Goal: Download file/media

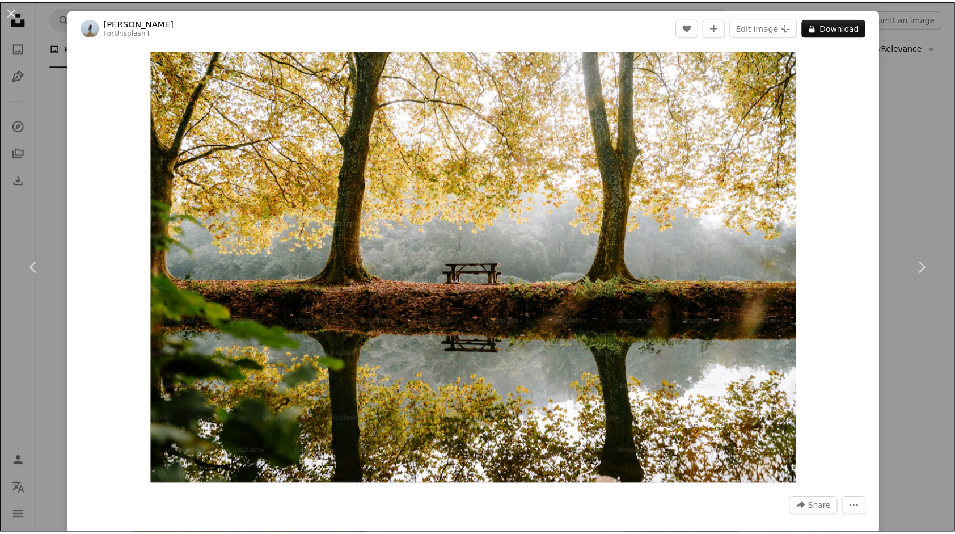
scroll to position [0, 306]
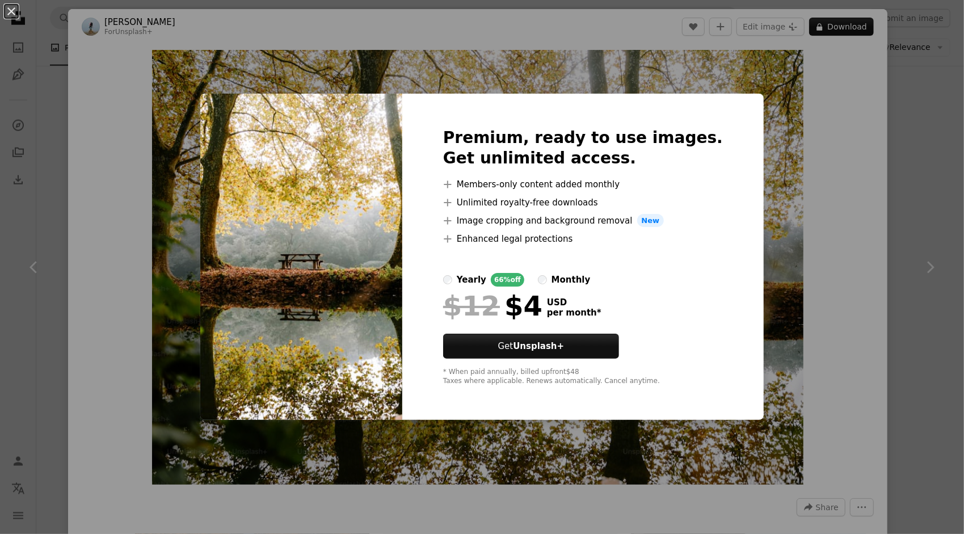
click at [904, 111] on div "An X shape Premium, ready to use images. Get unlimited access. A plus sign Memb…" at bounding box center [482, 267] width 964 height 534
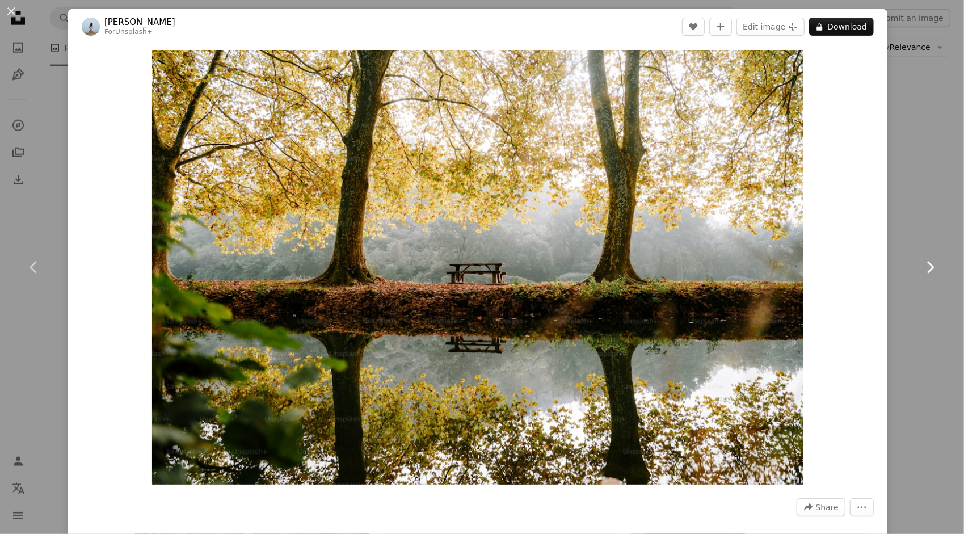
click at [921, 266] on icon "Chevron right" at bounding box center [930, 267] width 18 height 18
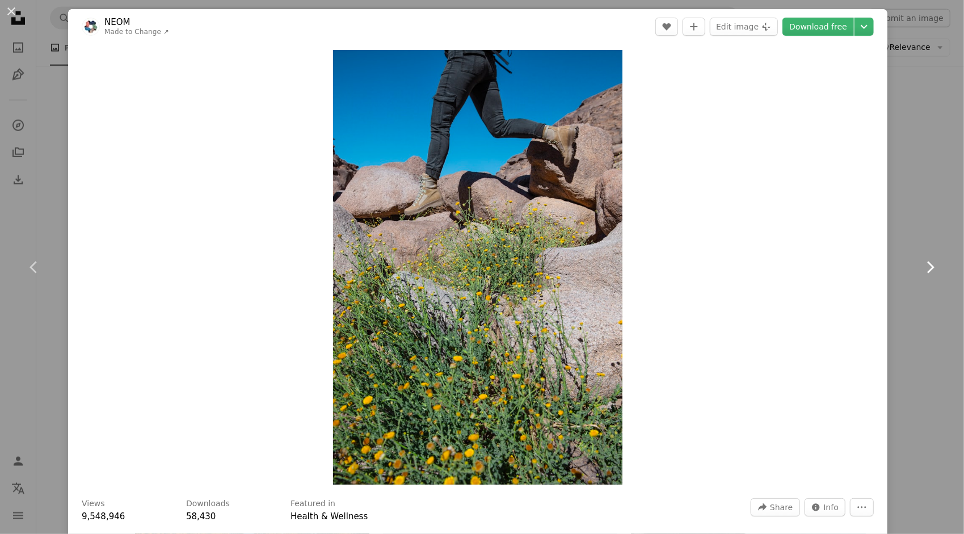
click at [921, 267] on icon "Chevron right" at bounding box center [930, 267] width 18 height 18
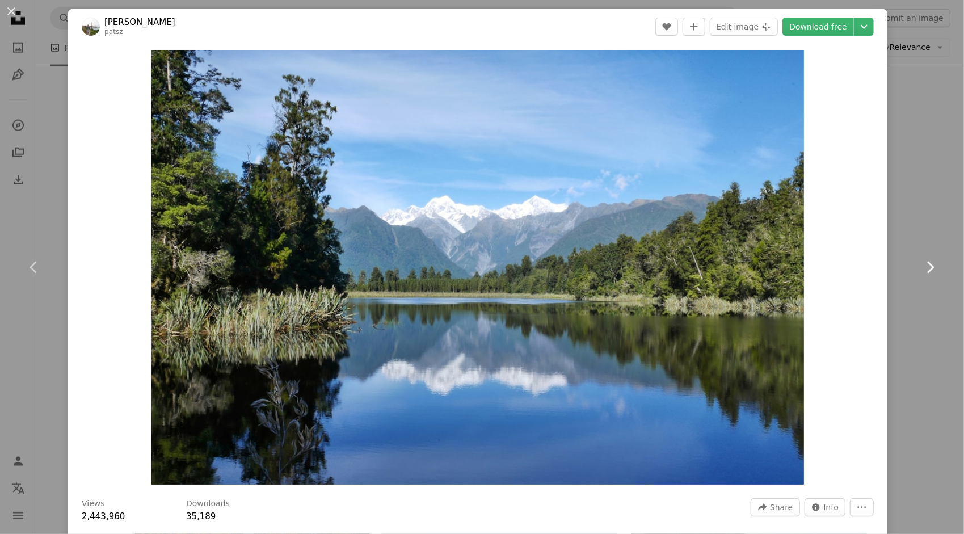
click at [921, 267] on icon "Chevron right" at bounding box center [930, 267] width 18 height 18
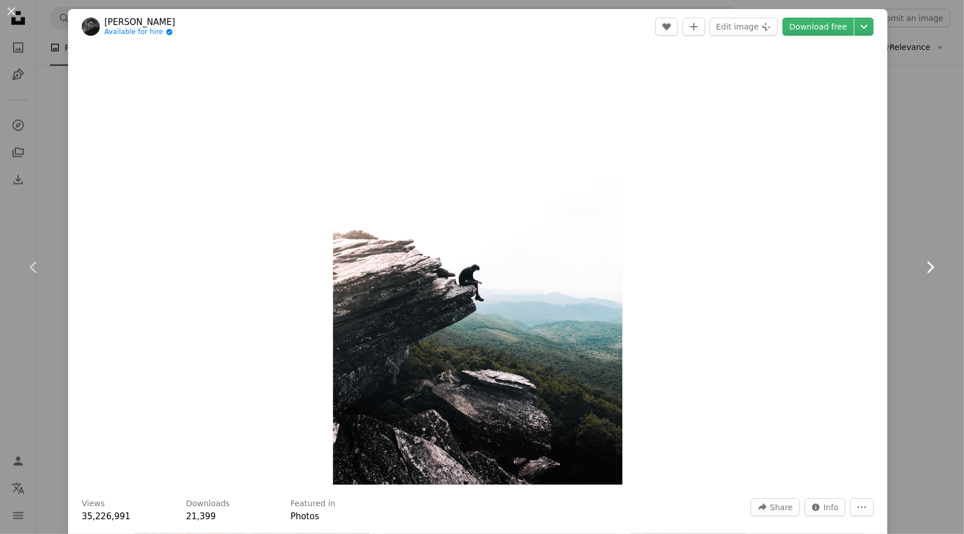
click at [921, 267] on icon "Chevron right" at bounding box center [930, 267] width 18 height 18
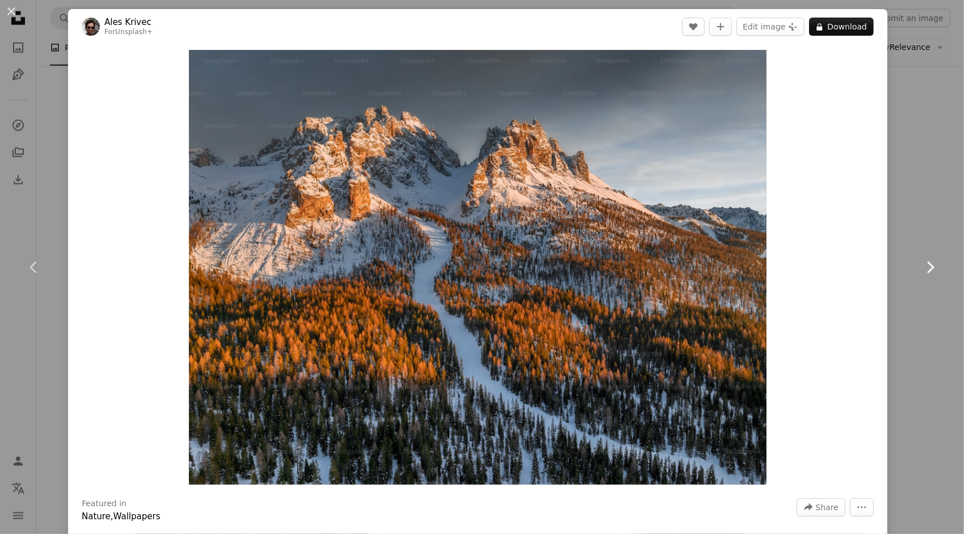
click at [921, 267] on icon "Chevron right" at bounding box center [930, 267] width 18 height 18
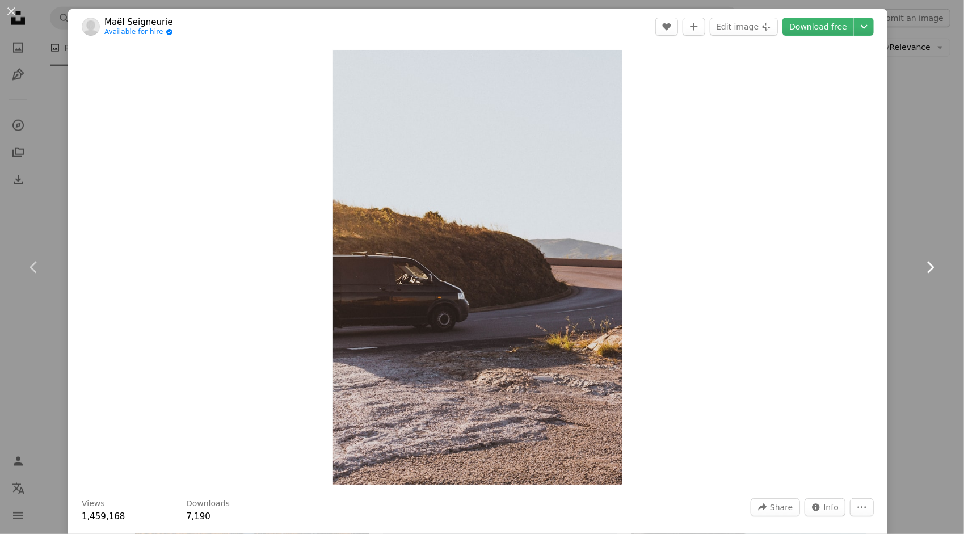
click at [921, 267] on icon "Chevron right" at bounding box center [930, 267] width 18 height 18
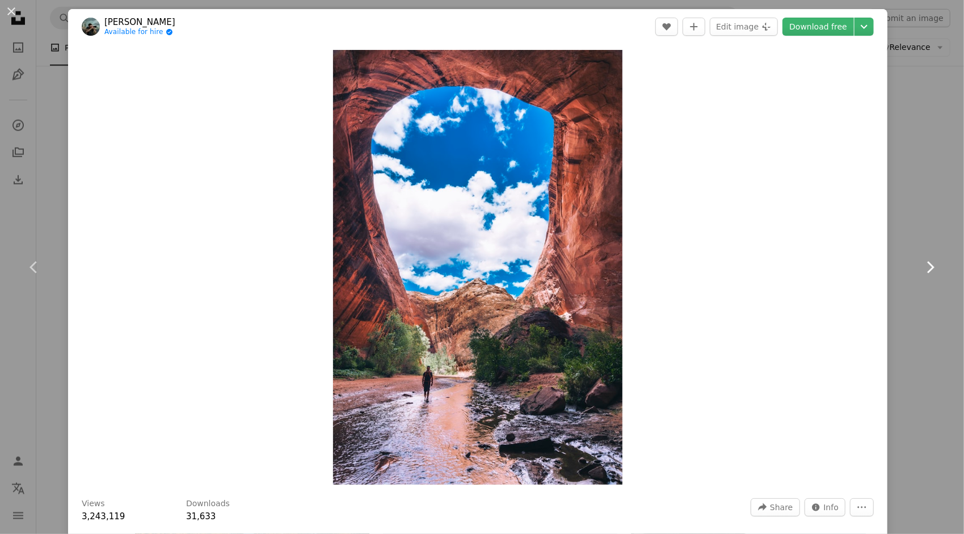
click at [921, 267] on icon "Chevron right" at bounding box center [930, 267] width 18 height 18
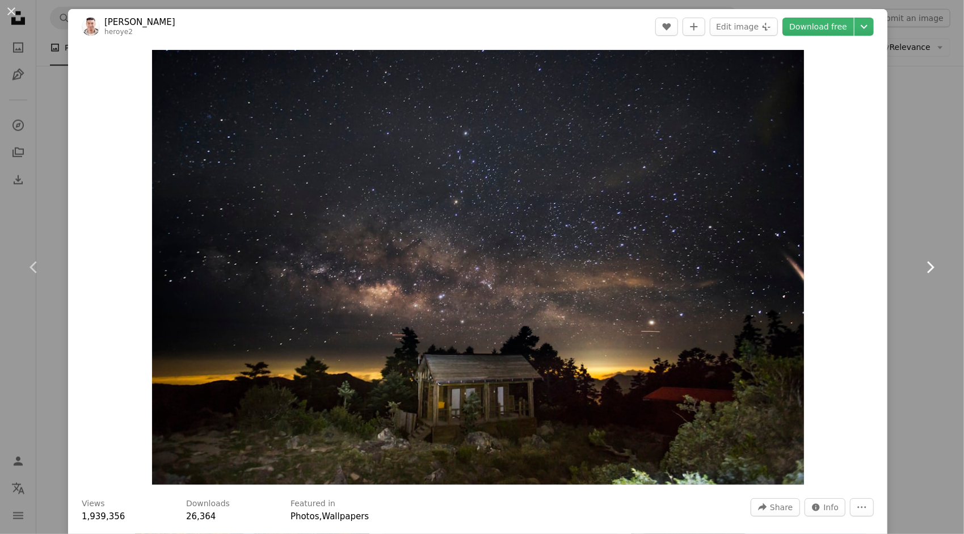
click at [921, 267] on icon "Chevron right" at bounding box center [930, 267] width 18 height 18
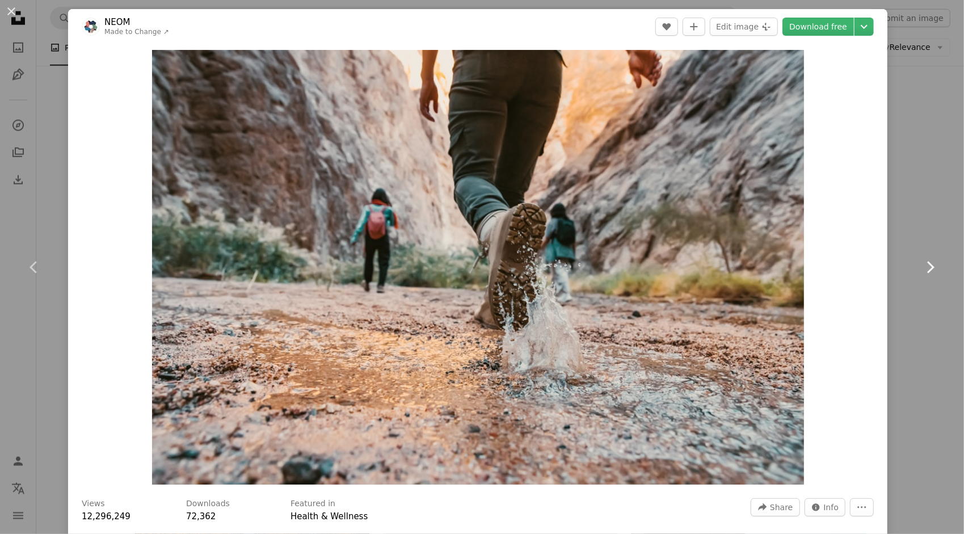
click at [921, 267] on icon "Chevron right" at bounding box center [930, 267] width 18 height 18
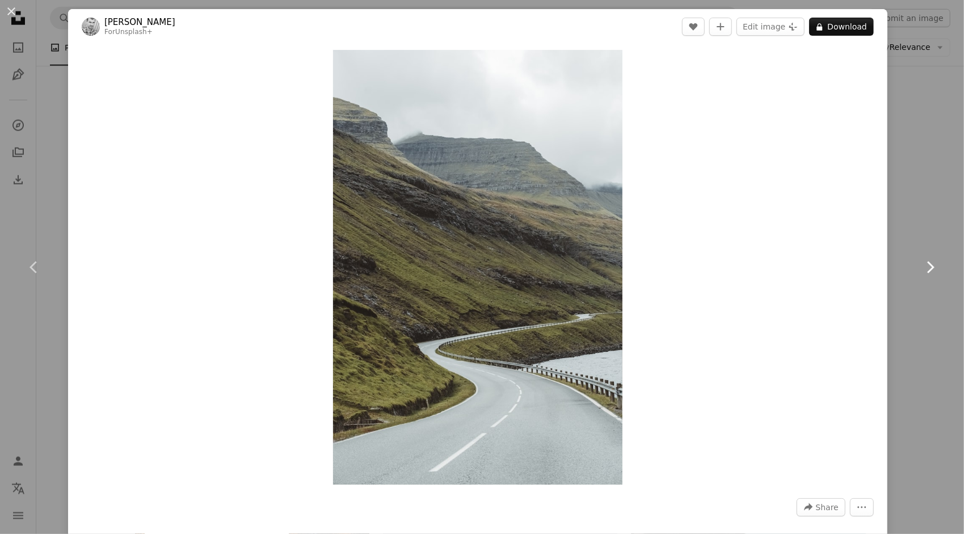
click at [921, 267] on icon "Chevron right" at bounding box center [930, 267] width 18 height 18
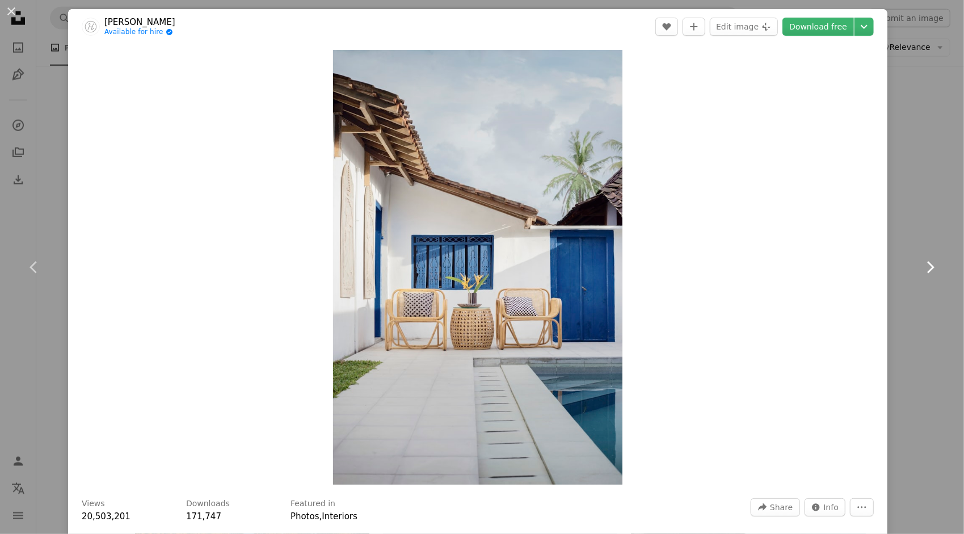
click at [921, 267] on icon "Chevron right" at bounding box center [930, 267] width 18 height 18
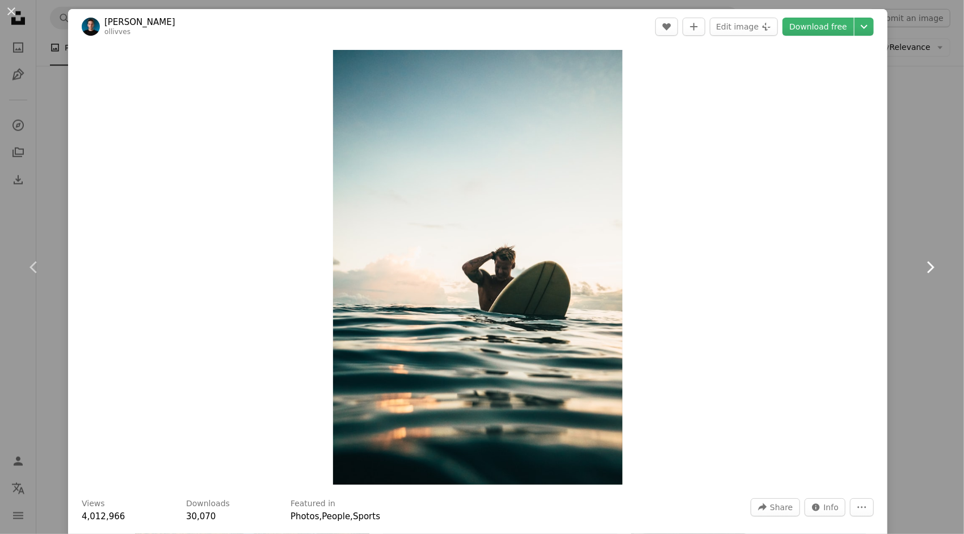
click at [921, 267] on icon "Chevron right" at bounding box center [930, 267] width 18 height 18
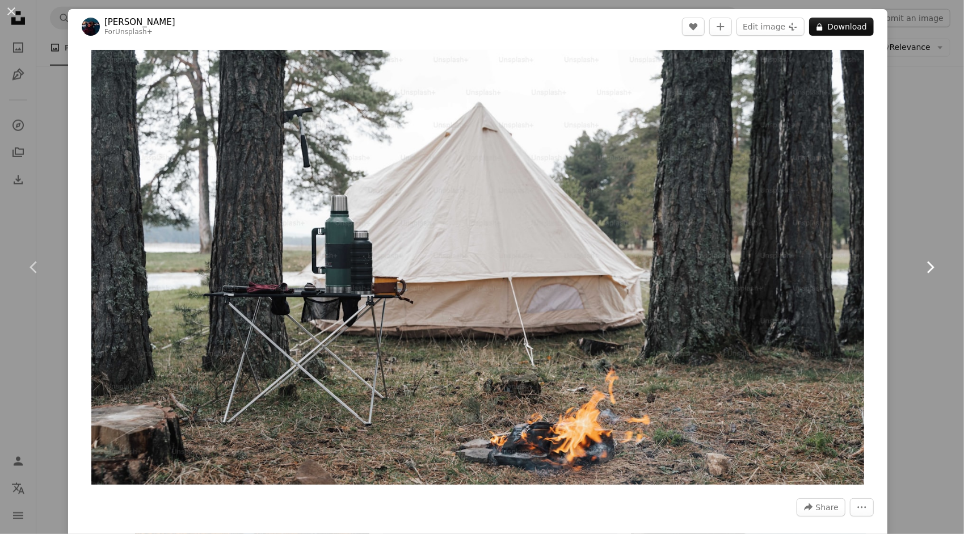
click at [921, 267] on icon "Chevron right" at bounding box center [930, 267] width 18 height 18
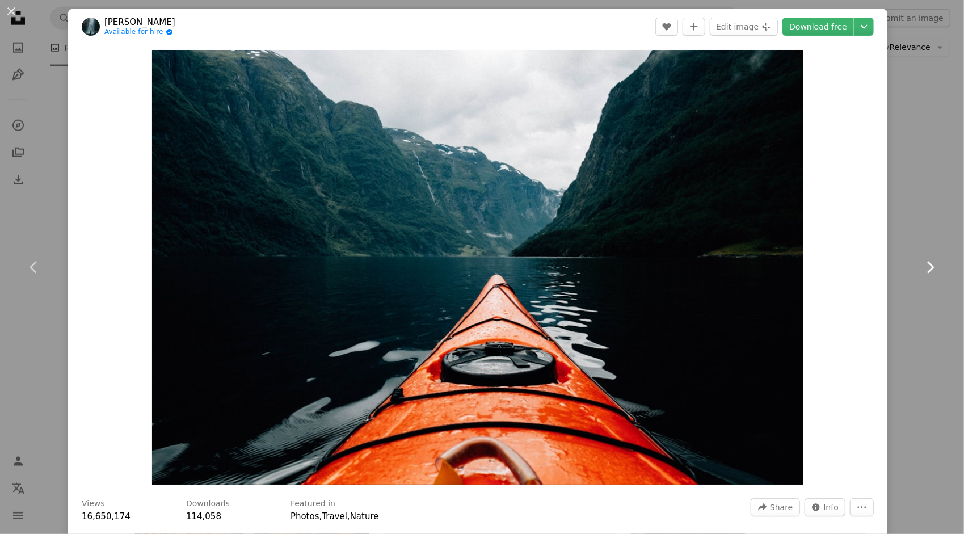
click at [921, 267] on icon "Chevron right" at bounding box center [930, 267] width 18 height 18
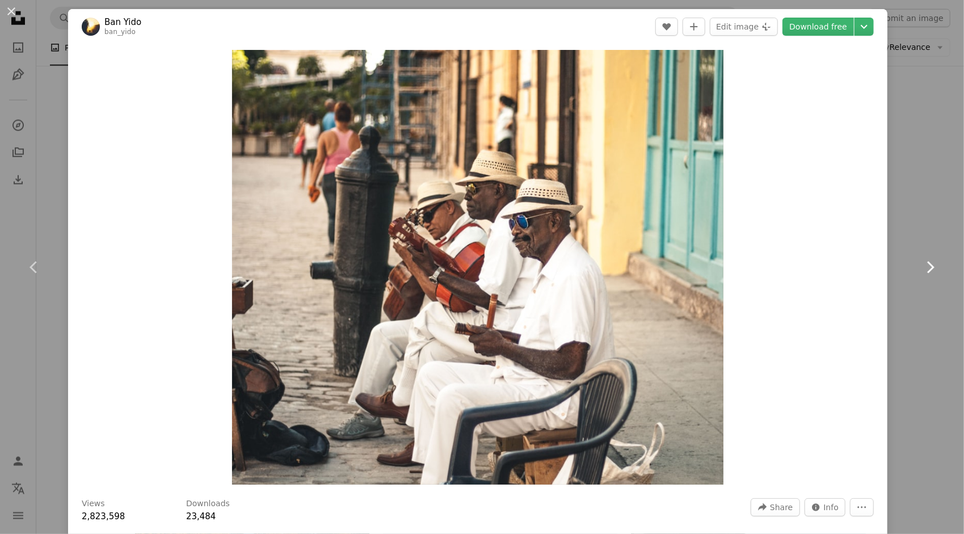
click at [921, 267] on icon "Chevron right" at bounding box center [930, 267] width 18 height 18
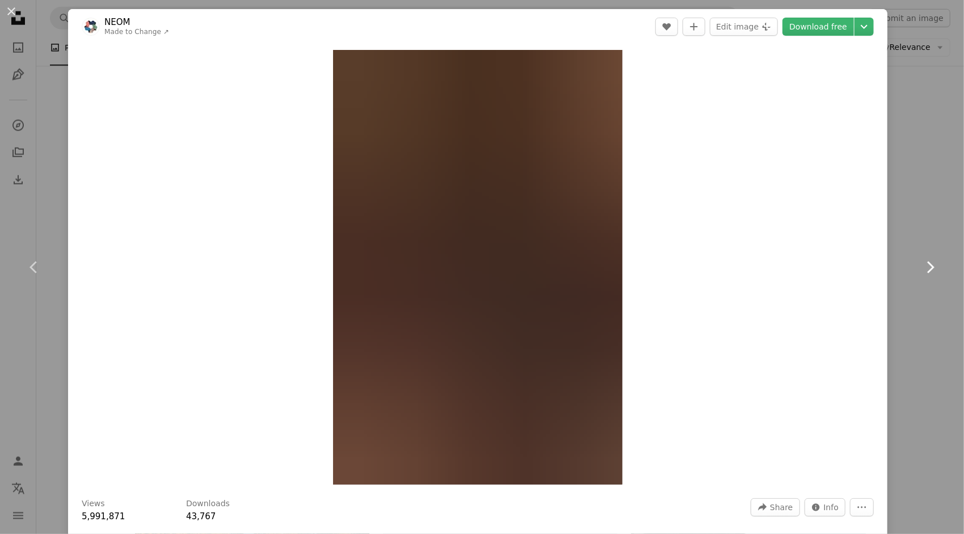
click at [921, 267] on icon "Chevron right" at bounding box center [930, 267] width 18 height 18
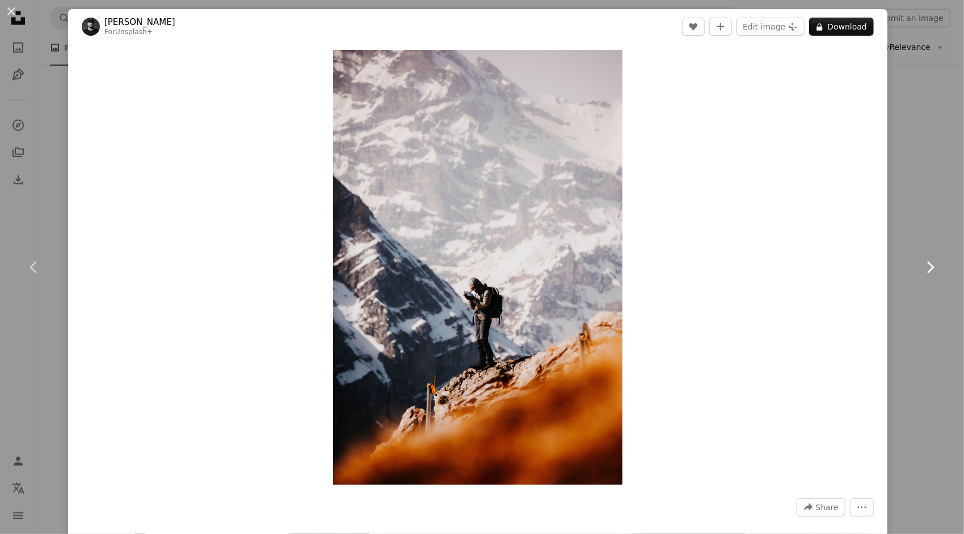
click at [921, 267] on icon "Chevron right" at bounding box center [930, 267] width 18 height 18
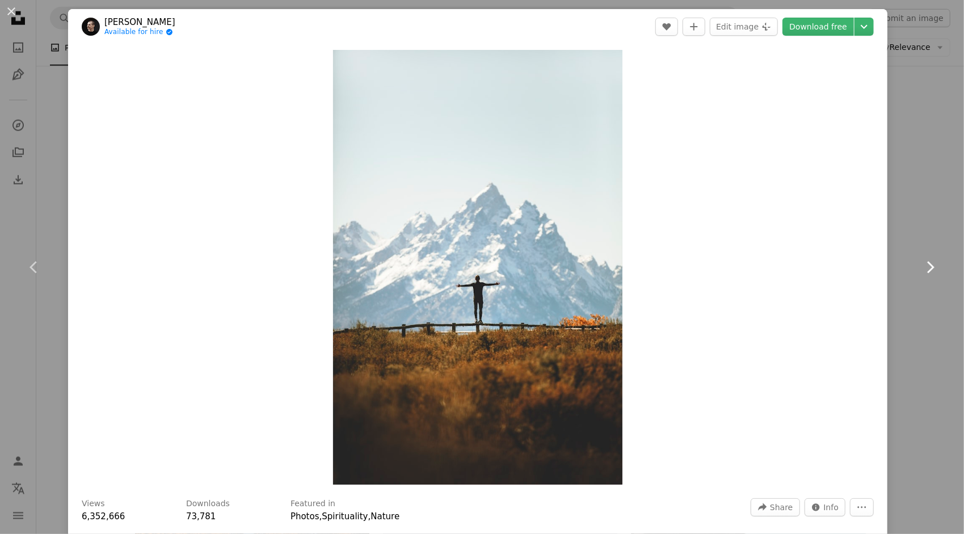
click at [927, 266] on icon at bounding box center [930, 267] width 7 height 12
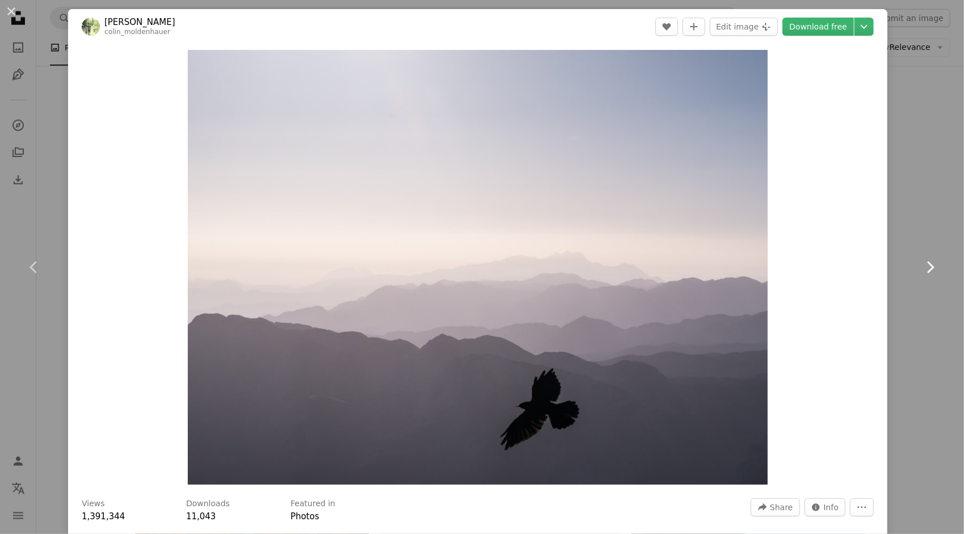
click at [927, 266] on icon at bounding box center [930, 267] width 7 height 12
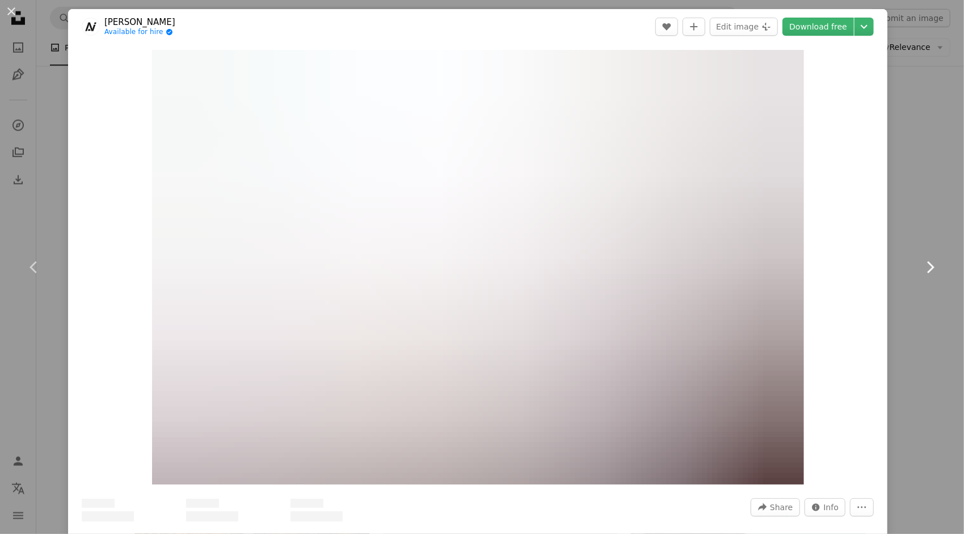
click at [927, 266] on icon at bounding box center [930, 267] width 7 height 12
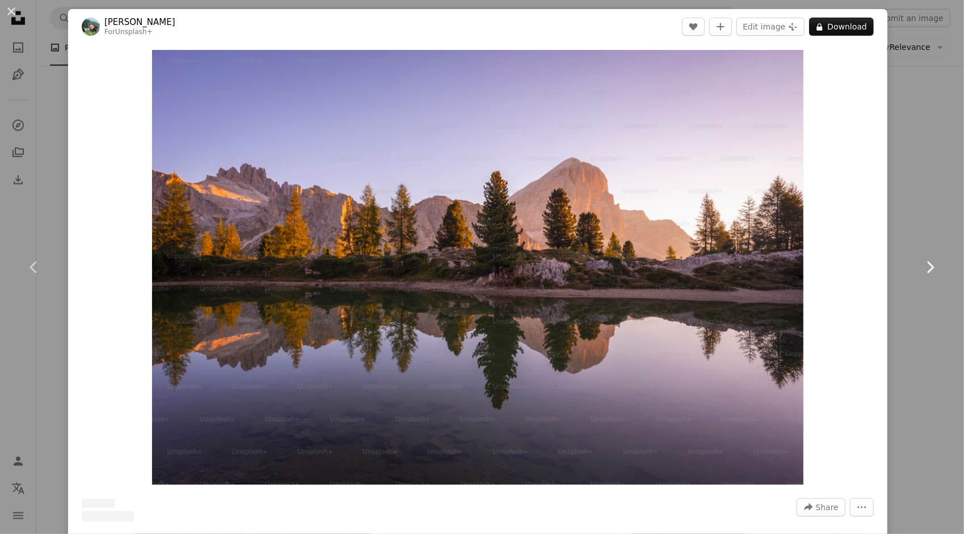
click at [927, 266] on icon at bounding box center [930, 267] width 7 height 12
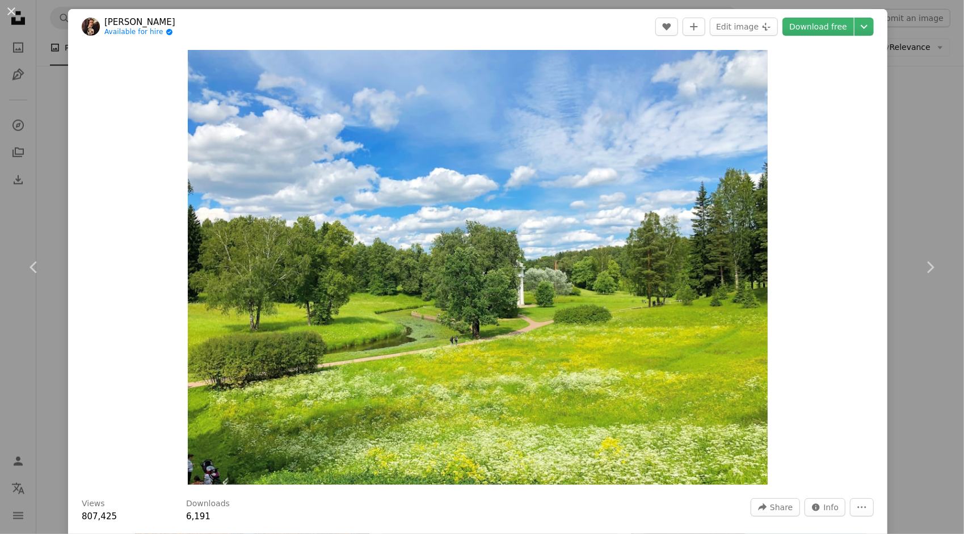
click at [910, 159] on div "An X shape Chevron left Chevron right [PERSON_NAME] Available for hire A checkm…" at bounding box center [482, 267] width 964 height 534
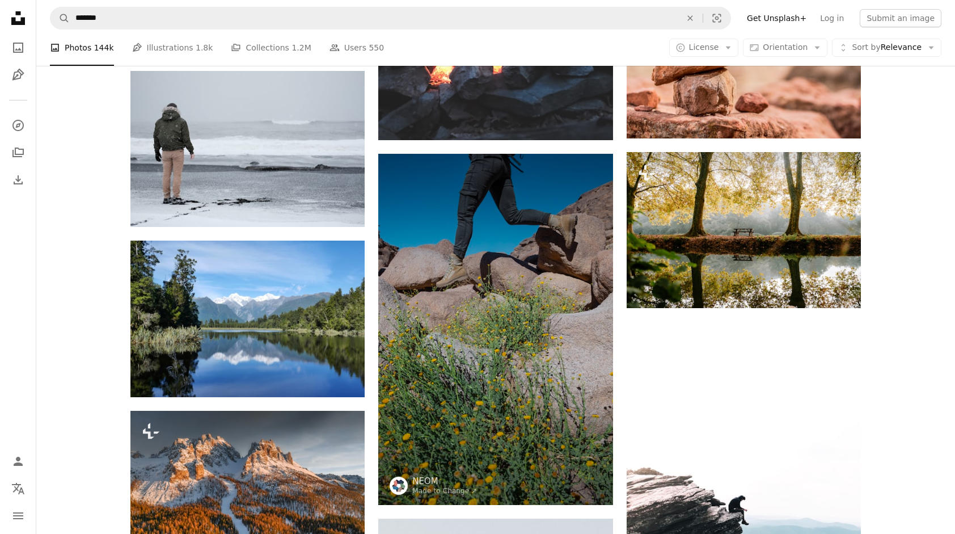
drag, startPoint x: 884, startPoint y: 192, endPoint x: 890, endPoint y: 312, distance: 120.4
drag, startPoint x: 890, startPoint y: 312, endPoint x: 918, endPoint y: 222, distance: 94.0
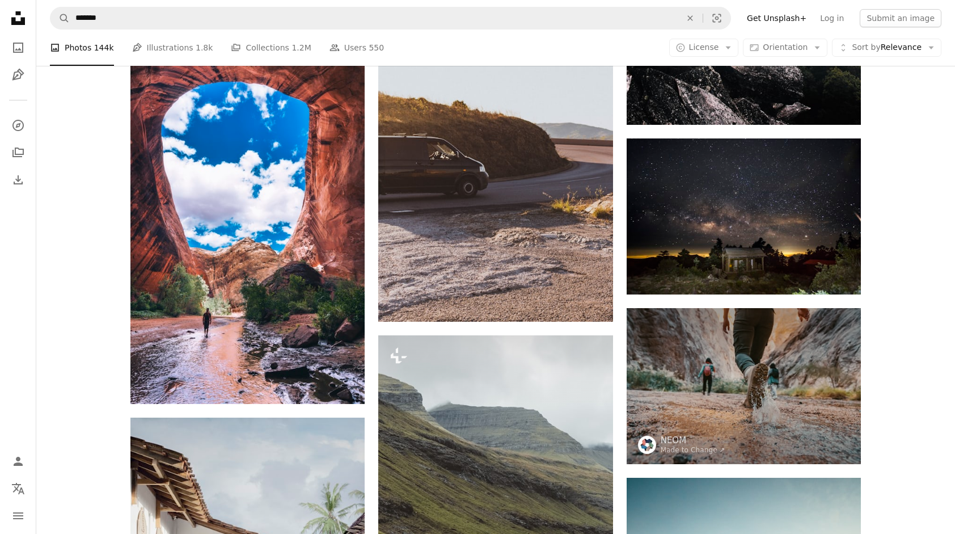
scroll to position [4357, 0]
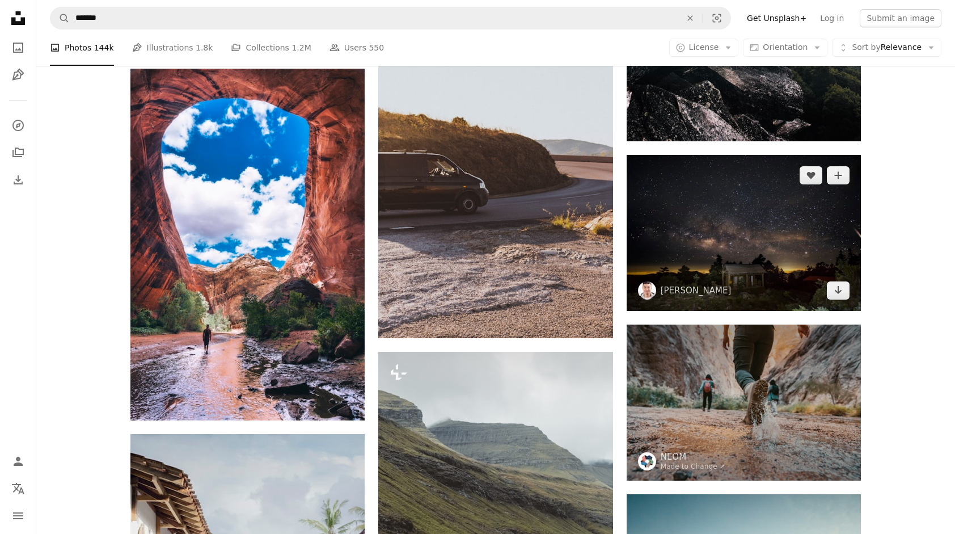
click at [819, 239] on img at bounding box center [744, 233] width 234 height 156
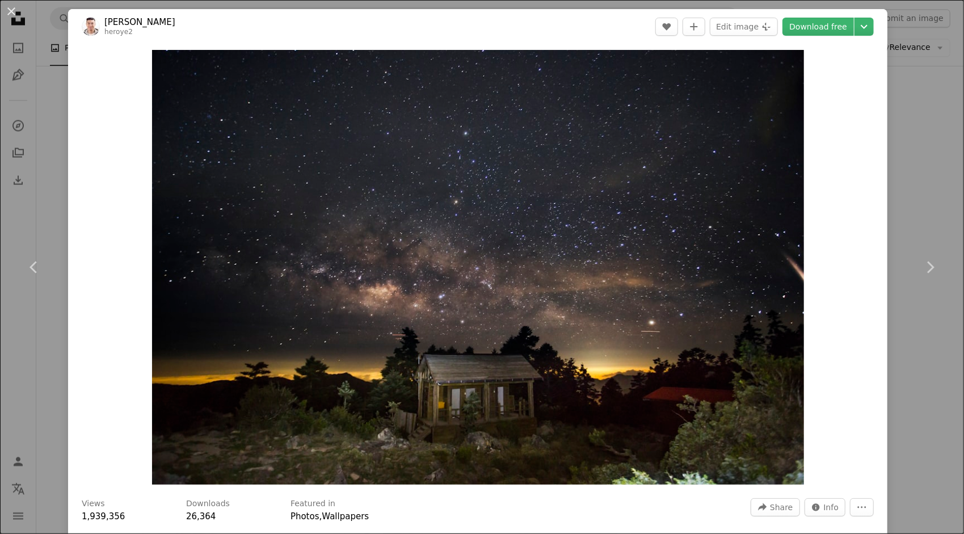
click at [931, 153] on div "An X shape Chevron left Chevron right [PERSON_NAME] heroye2 A heart A plus sign…" at bounding box center [482, 267] width 964 height 534
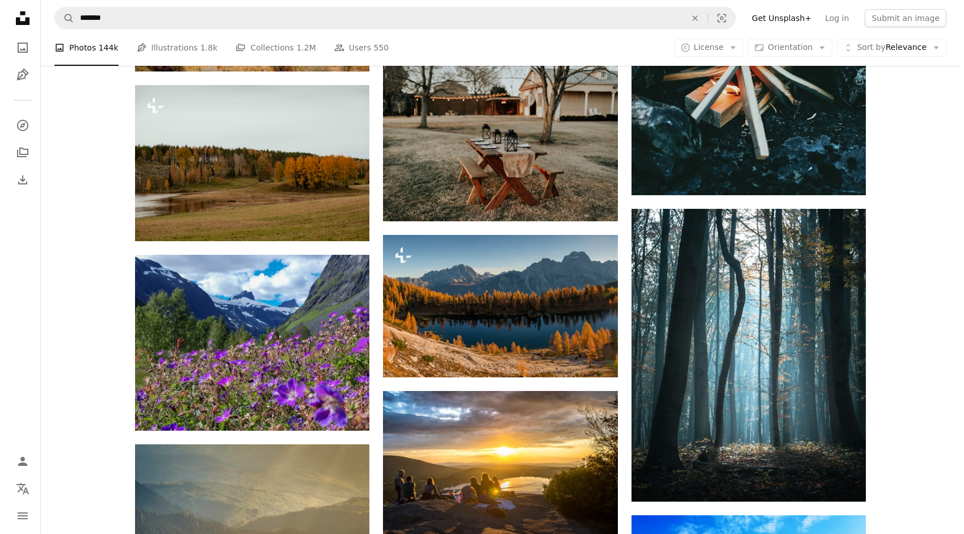
scroll to position [9264, 0]
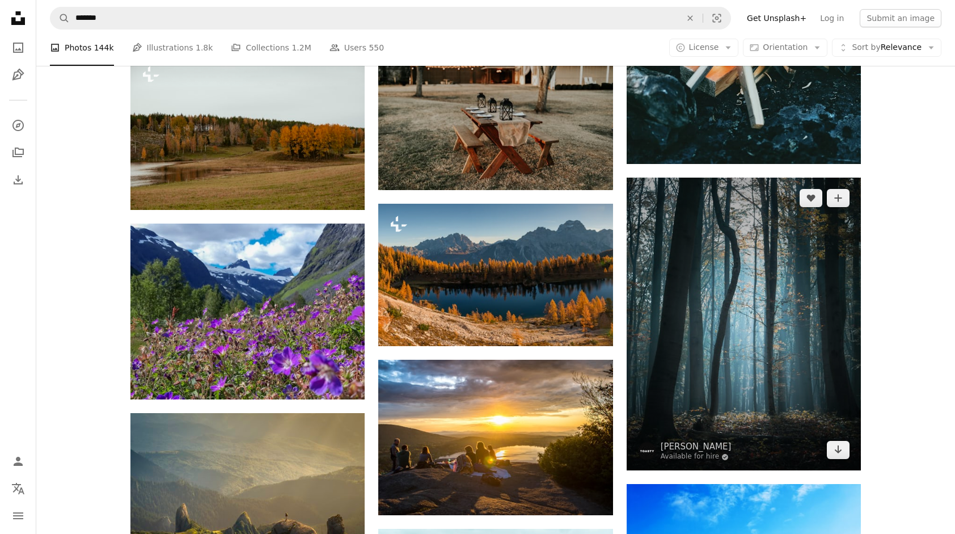
click at [692, 346] on img at bounding box center [744, 324] width 234 height 293
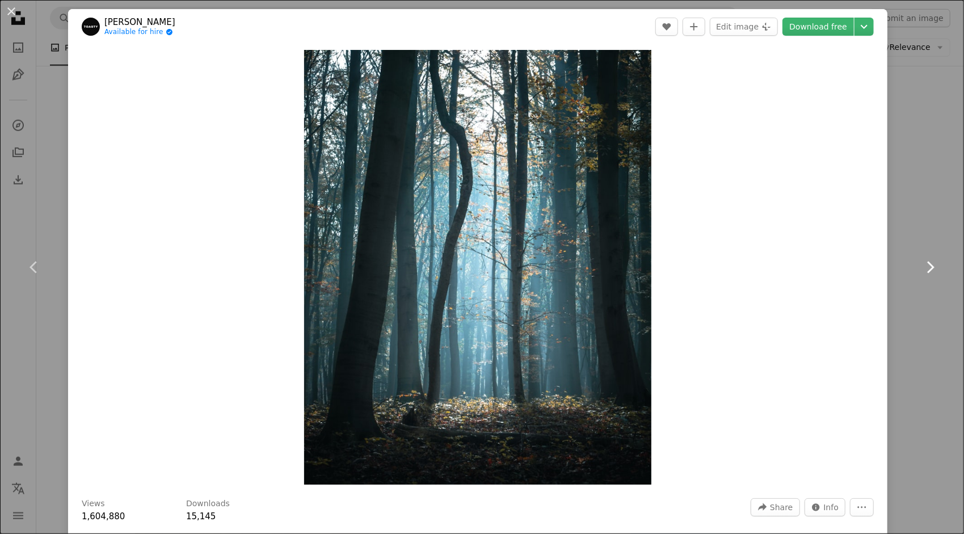
click at [896, 241] on link "Chevron right" at bounding box center [930, 267] width 68 height 109
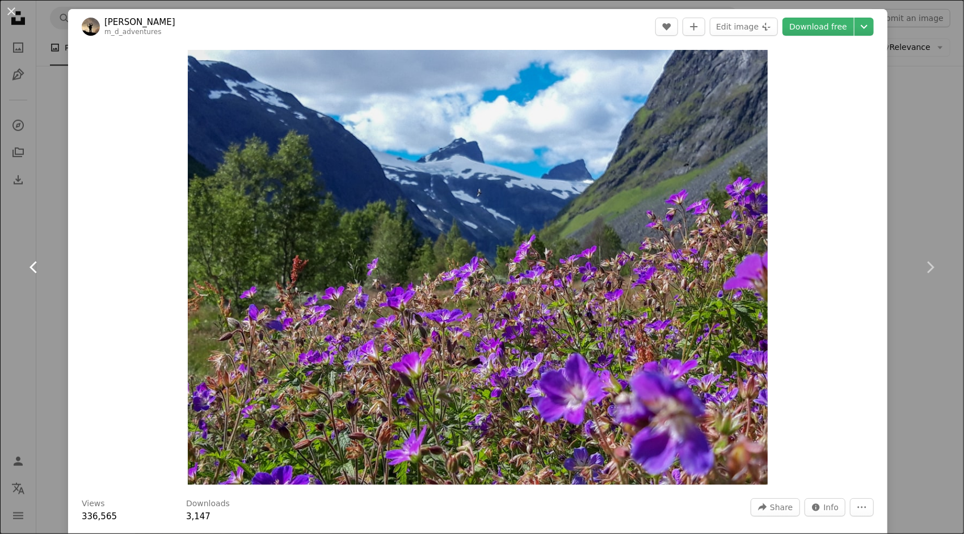
click at [43, 257] on link "Chevron left" at bounding box center [34, 267] width 68 height 109
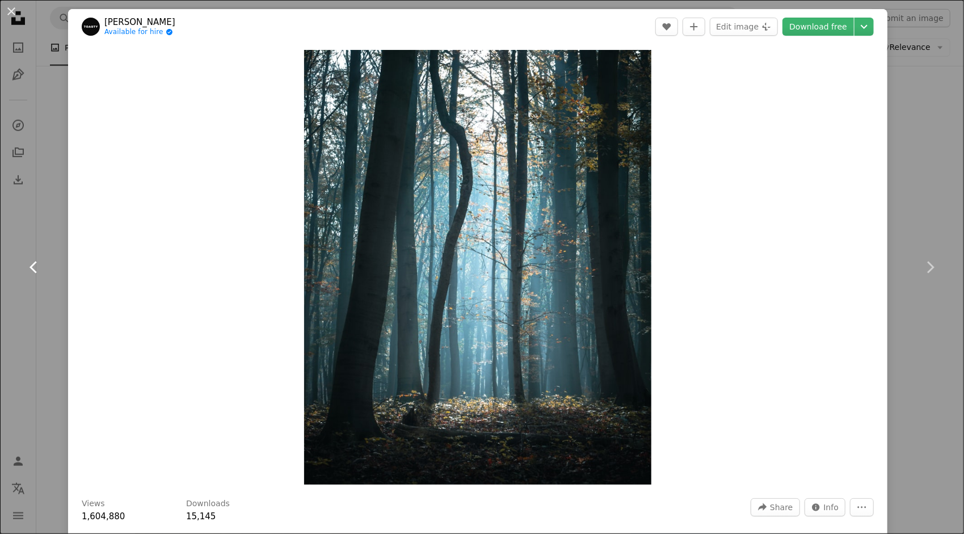
click at [43, 257] on link "Chevron left" at bounding box center [34, 267] width 68 height 109
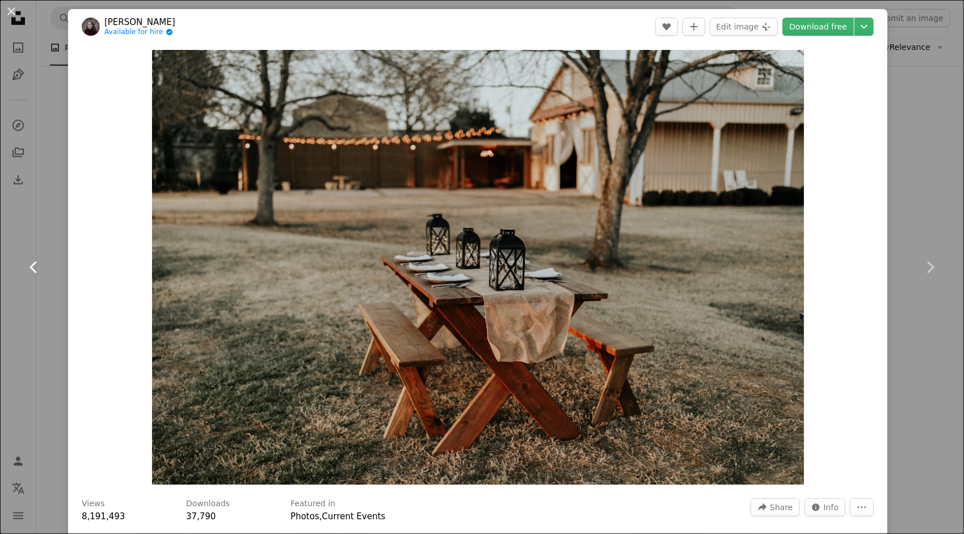
click at [43, 257] on link "Chevron left" at bounding box center [34, 267] width 68 height 109
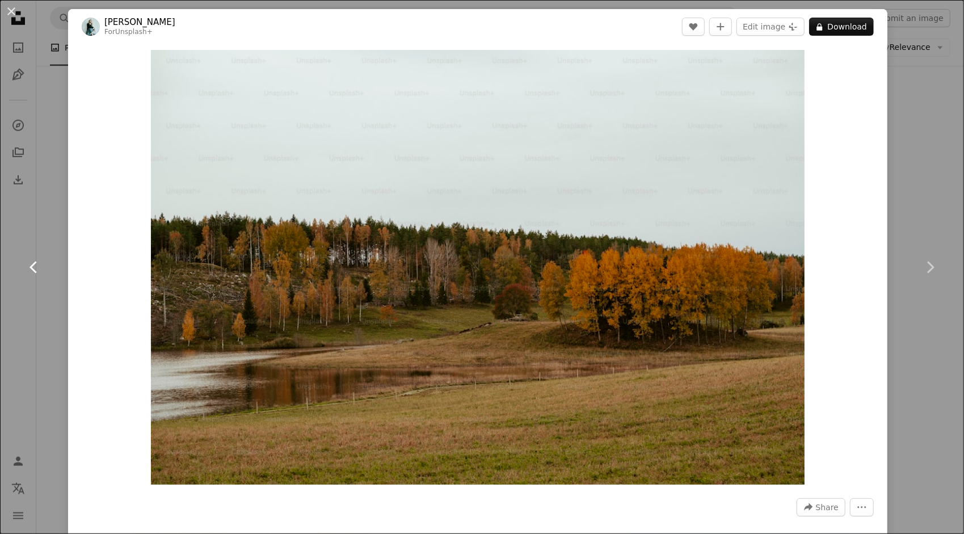
click at [43, 257] on link "Chevron left" at bounding box center [34, 267] width 68 height 109
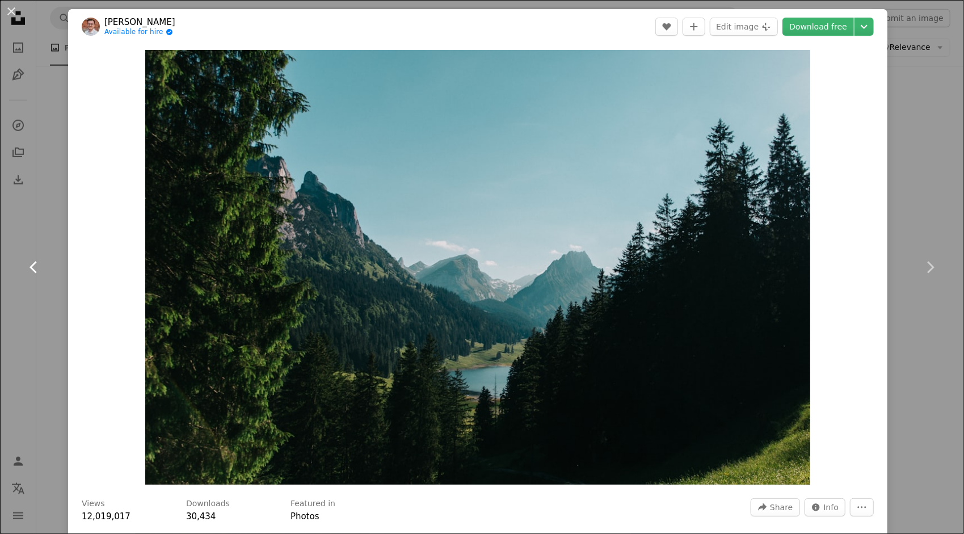
click at [43, 257] on link "Chevron left" at bounding box center [34, 267] width 68 height 109
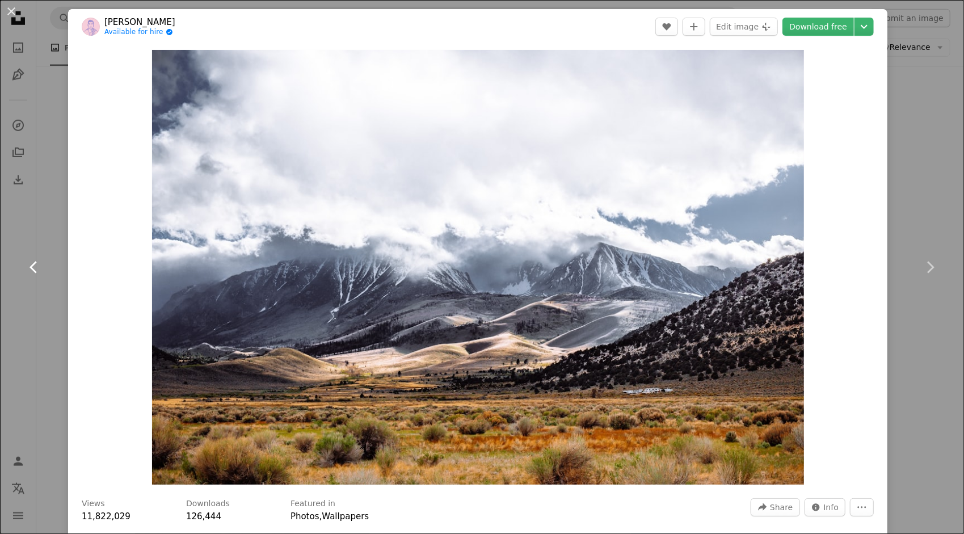
click at [43, 257] on link "Chevron left" at bounding box center [34, 267] width 68 height 109
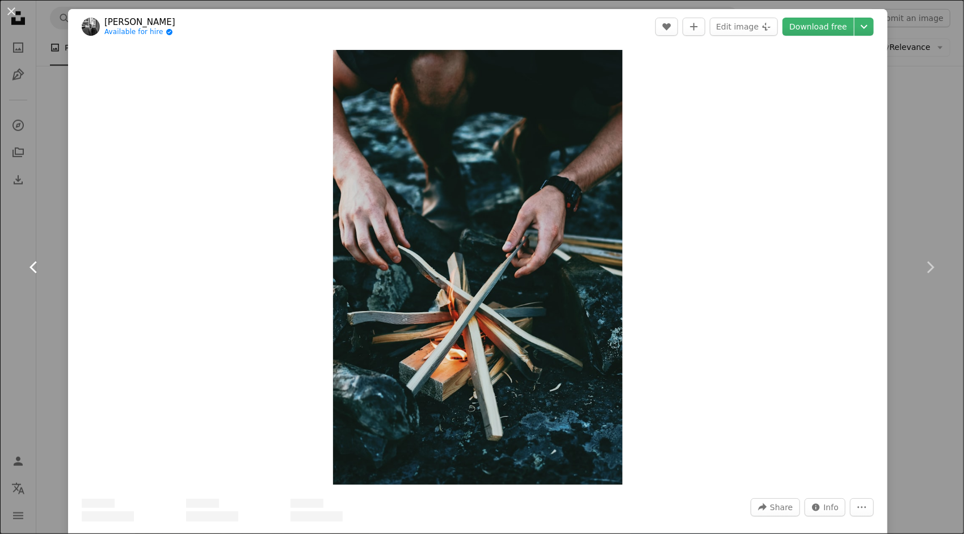
click at [43, 257] on link "Chevron left" at bounding box center [34, 267] width 68 height 109
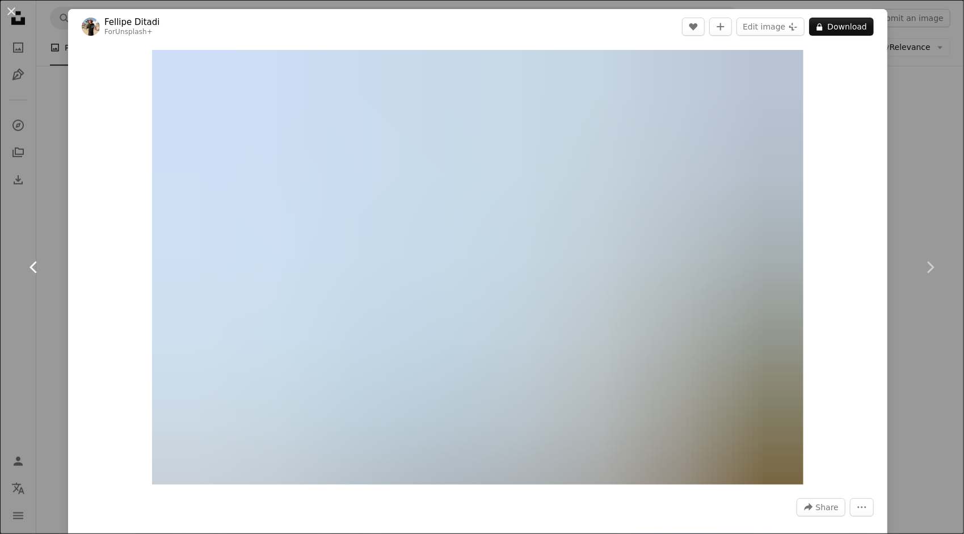
click at [43, 257] on link "Chevron left" at bounding box center [34, 267] width 68 height 109
